Goal: Navigation & Orientation: Find specific page/section

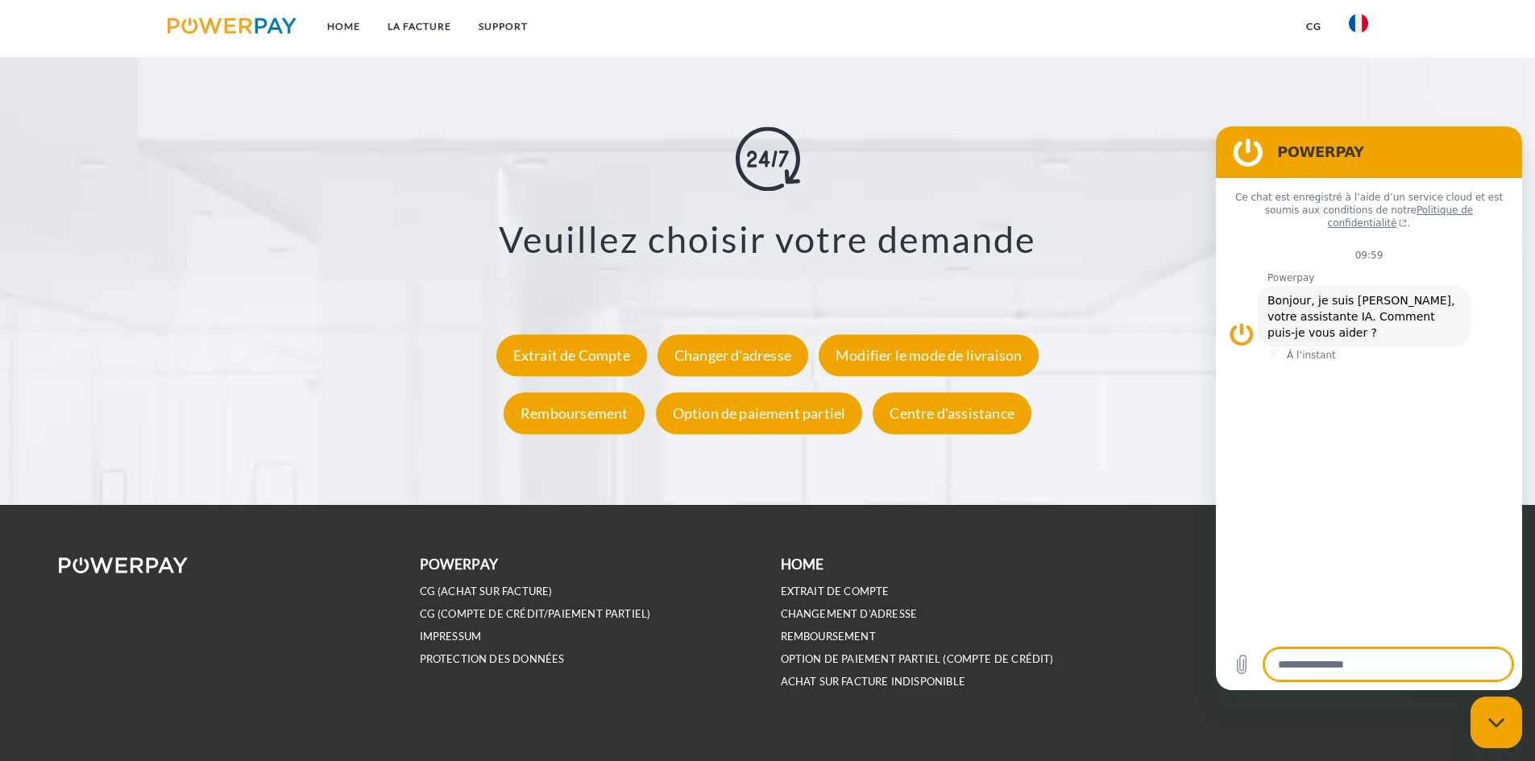
scroll to position [2967, 0]
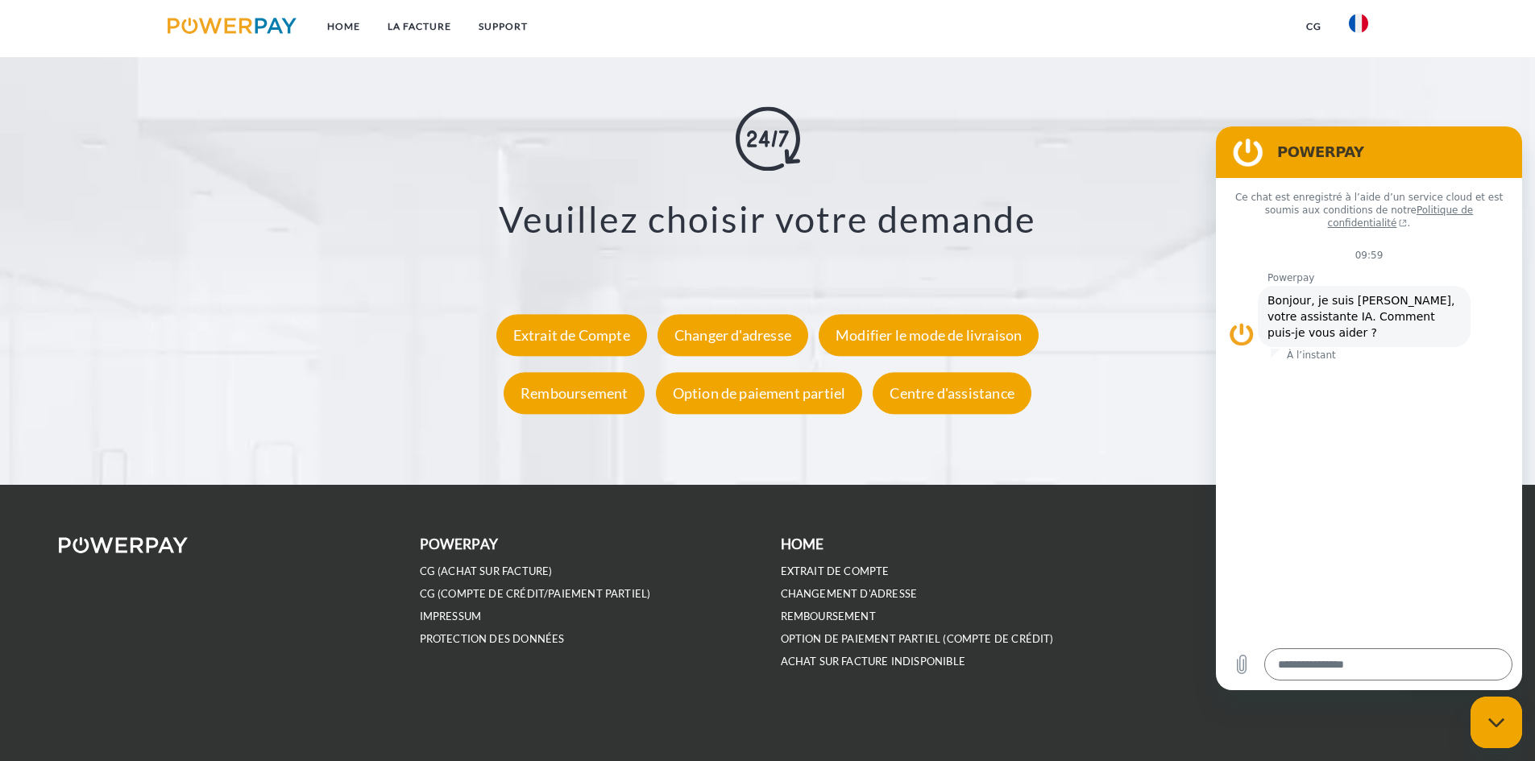
click at [1251, 155] on figure at bounding box center [1248, 152] width 32 height 32
click at [1488, 722] on icon "Fermer la fenêtre de messagerie" at bounding box center [1496, 723] width 17 height 10
type textarea "*"
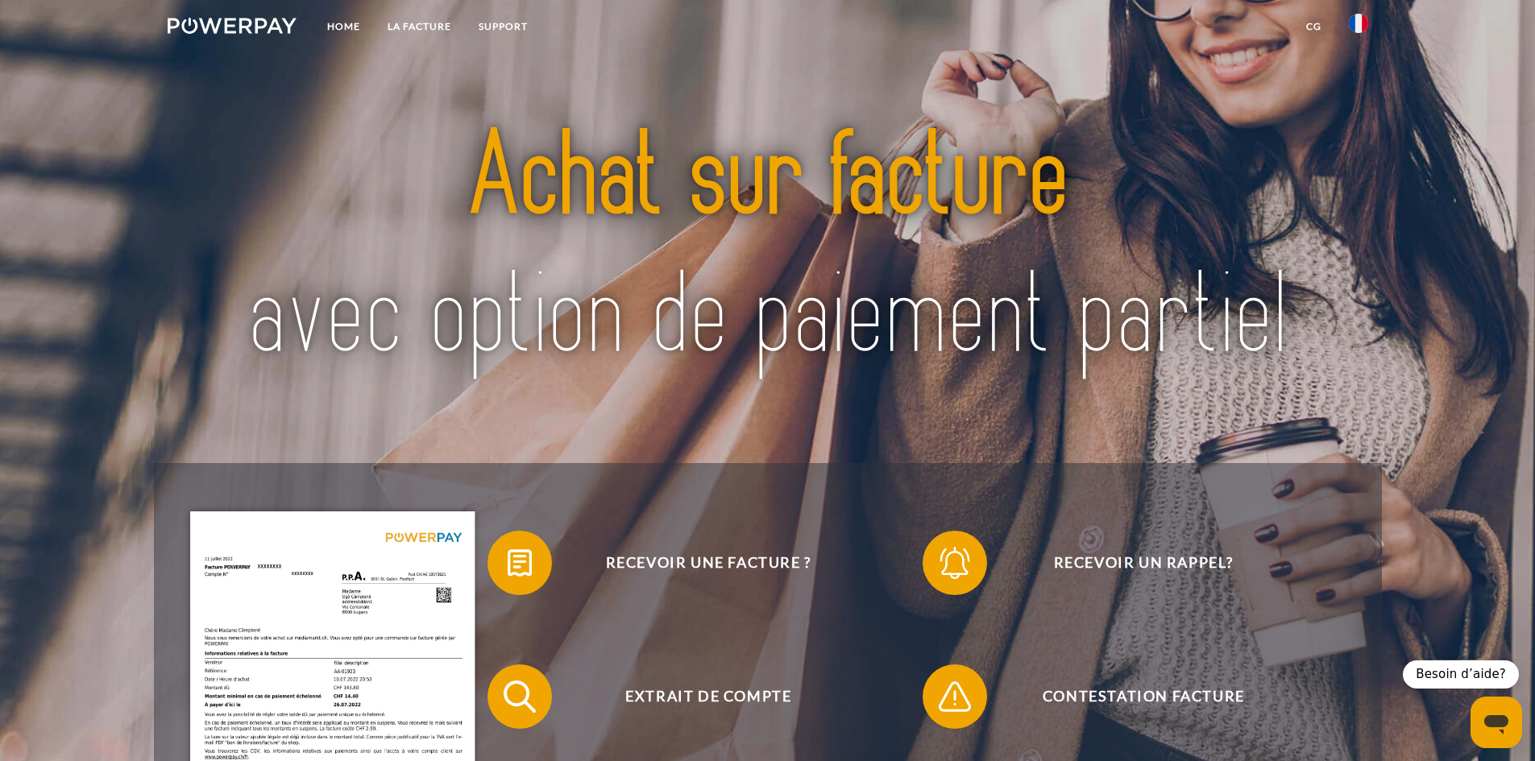
scroll to position [0, 0]
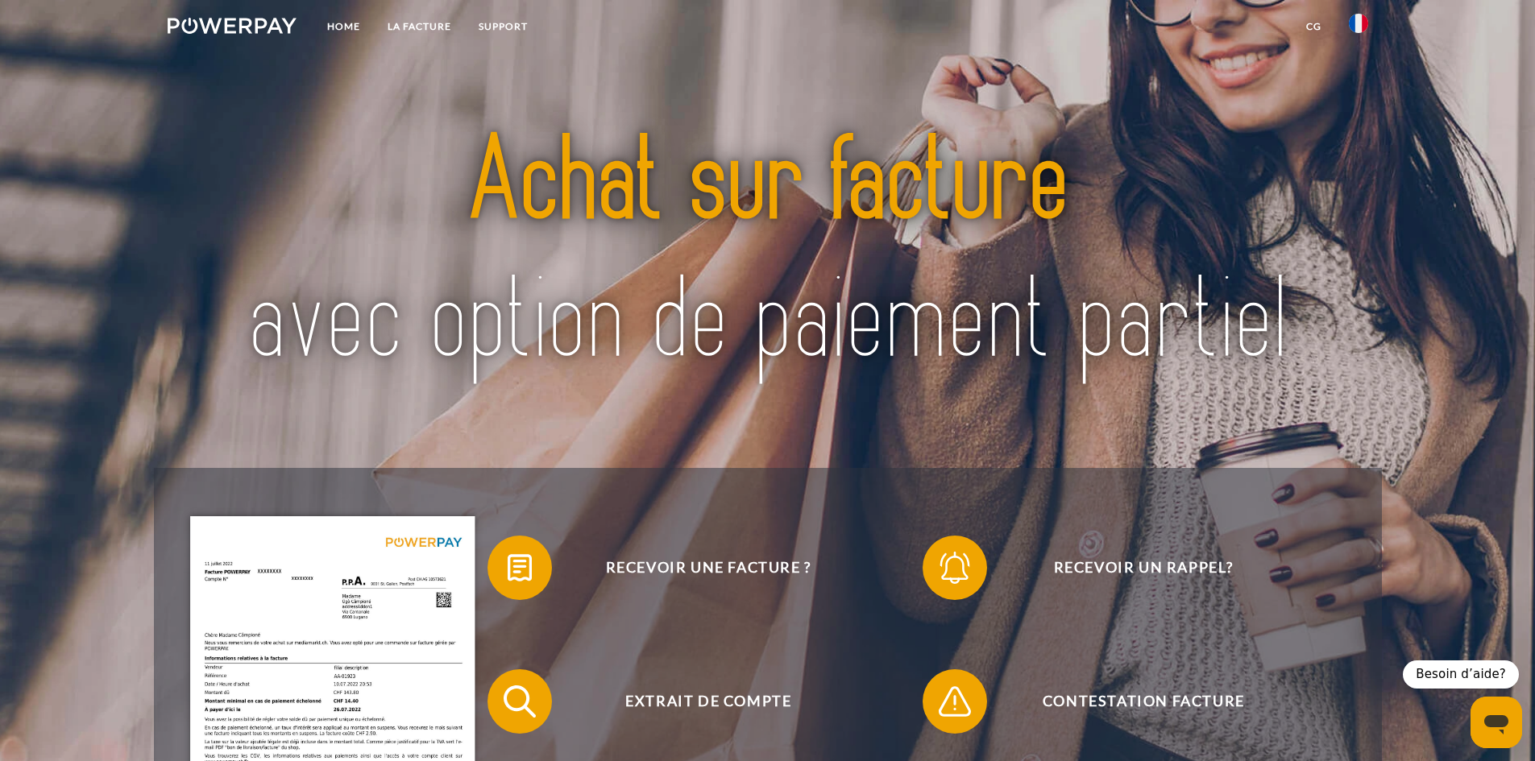
click at [1349, 21] on img at bounding box center [1357, 23] width 19 height 19
click at [1359, 71] on img at bounding box center [1357, 75] width 19 height 19
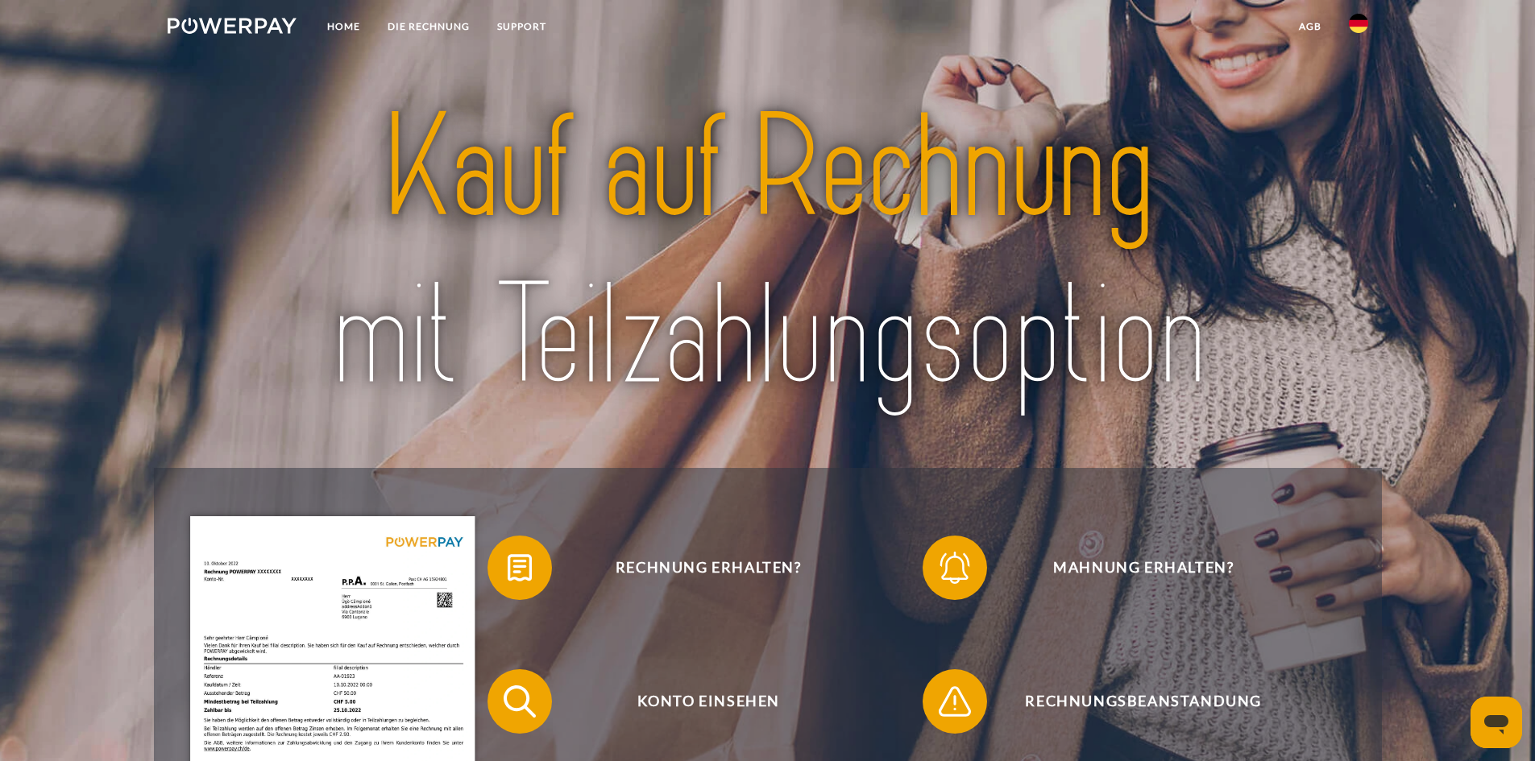
click at [1361, 29] on img at bounding box center [1357, 23] width 19 height 19
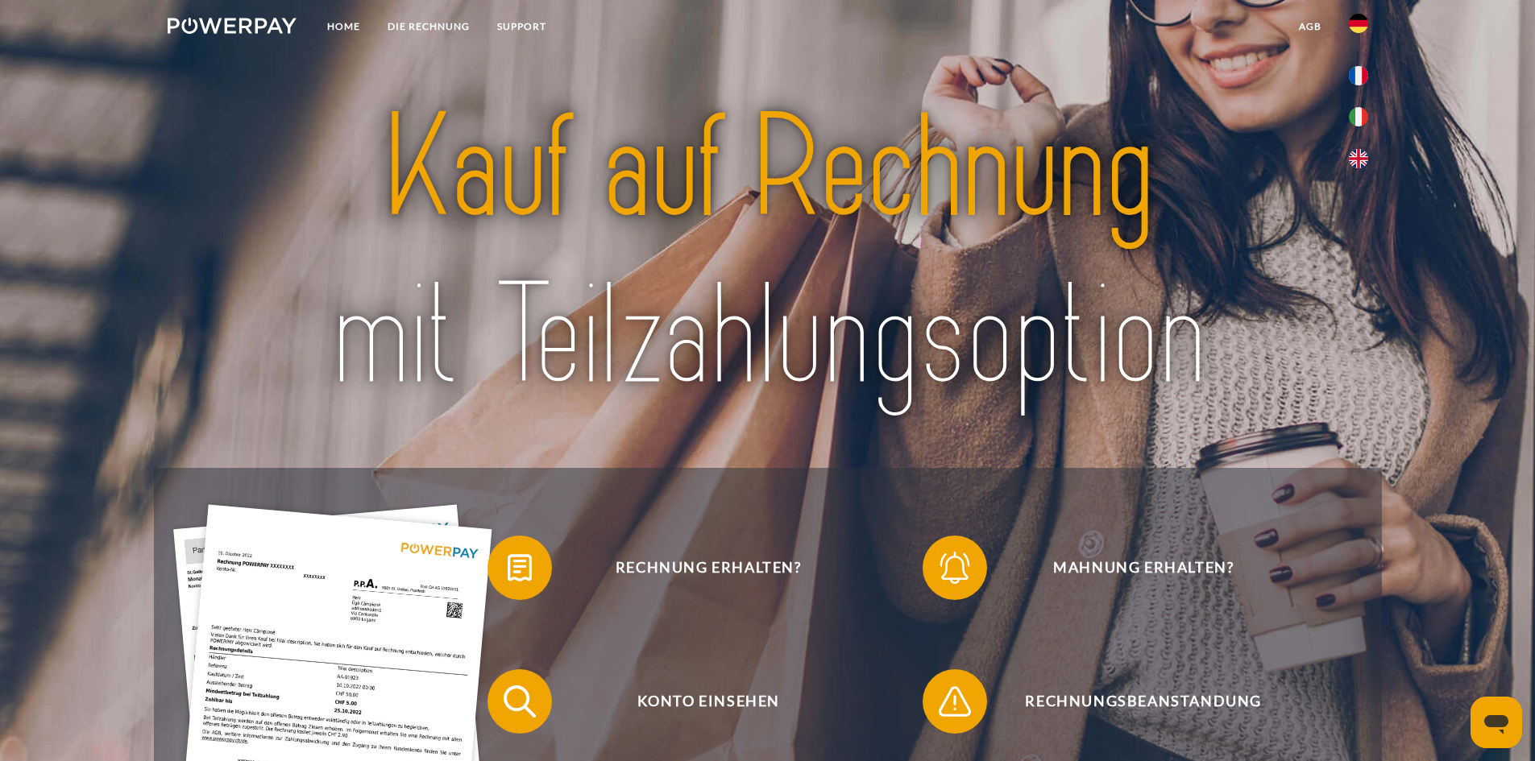
click at [1361, 29] on img at bounding box center [1357, 23] width 19 height 19
